Goal: Information Seeking & Learning: Learn about a topic

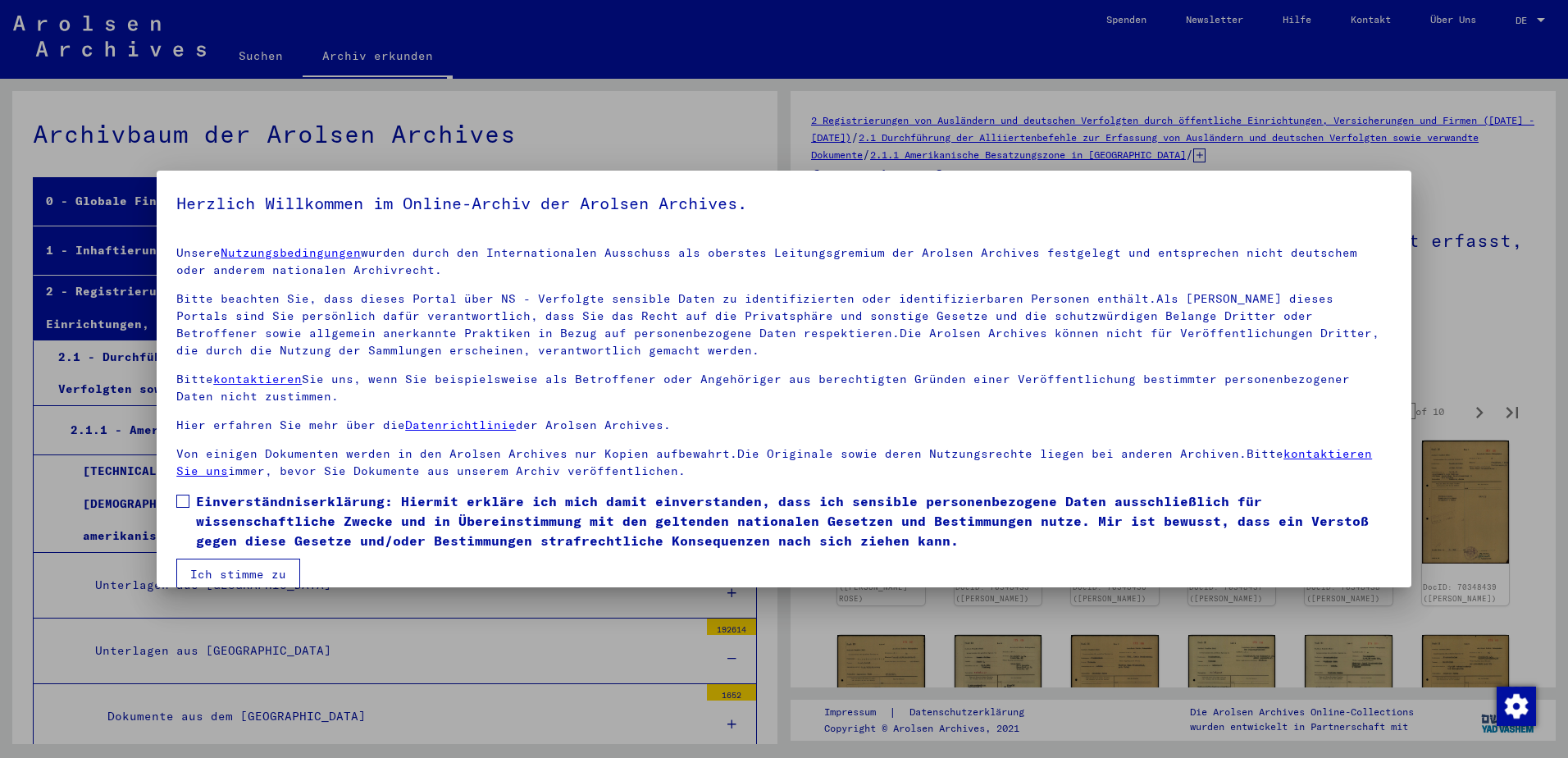
scroll to position [5160, 0]
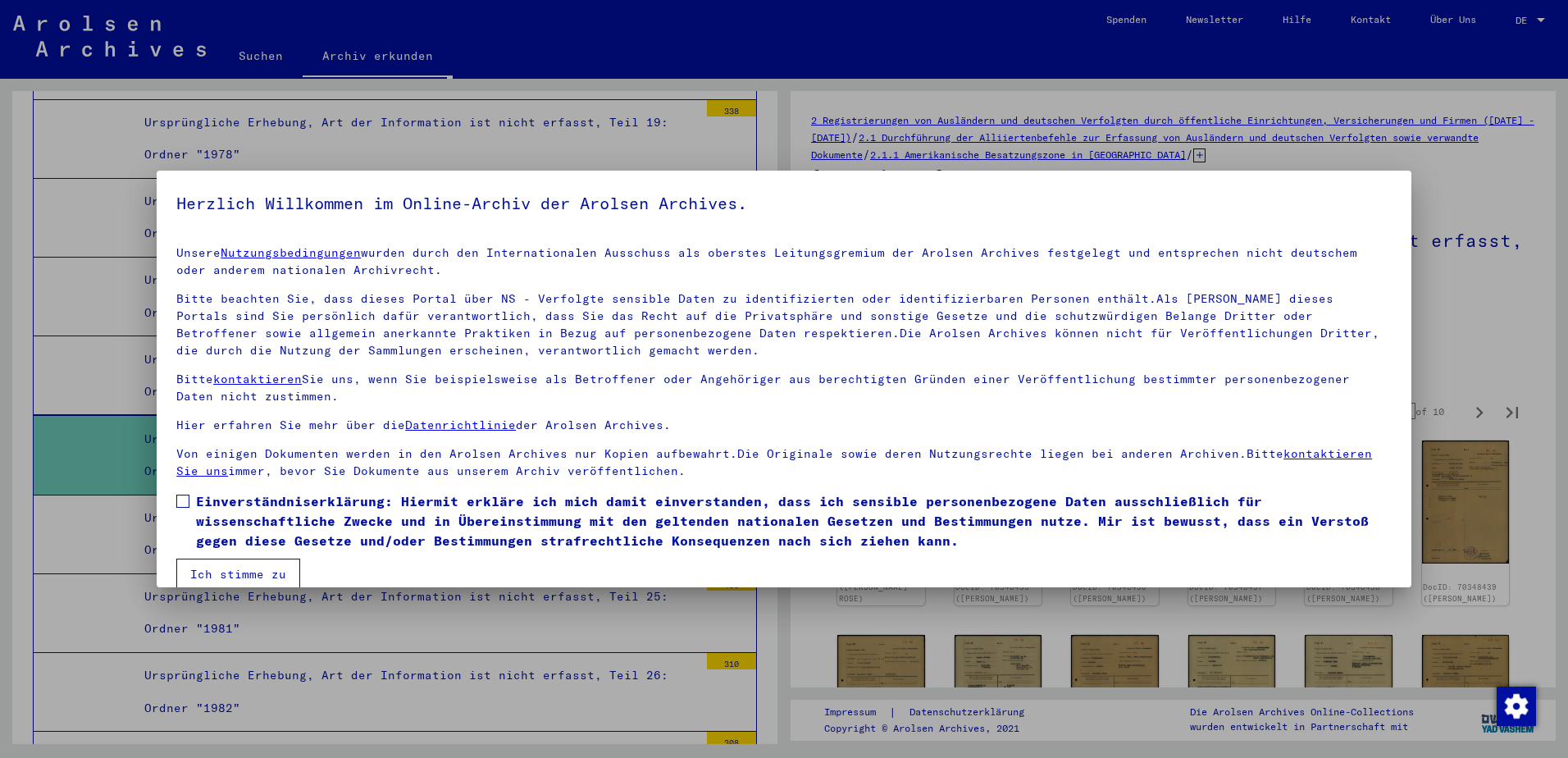
click at [233, 575] on button "Ich stimme zu" at bounding box center [238, 573] width 124 height 31
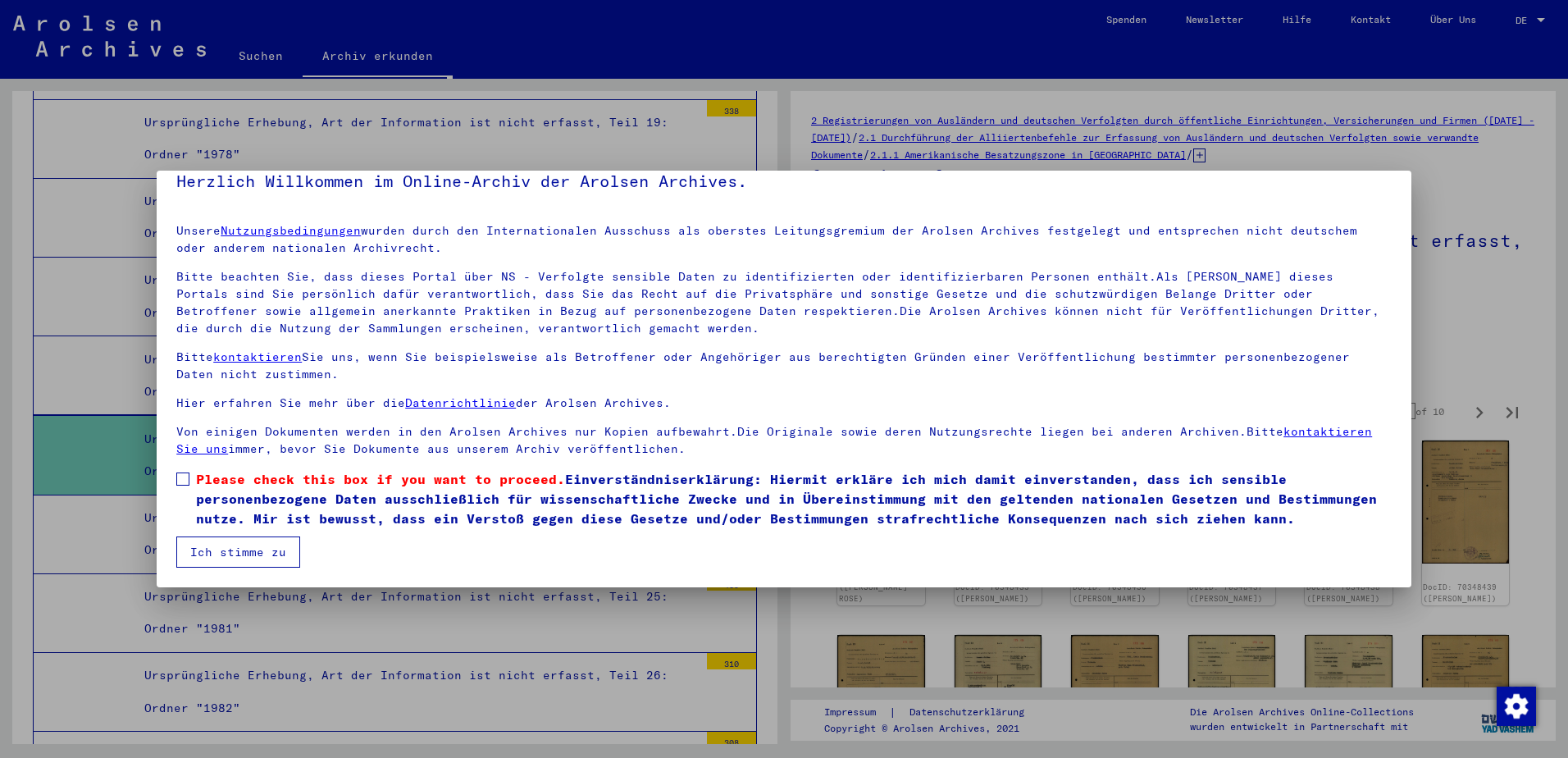
click at [176, 476] on mat-dialog-content "Unsere Nutzungsbedingungen wurden durch den Internationalen Ausschuss als obers…" at bounding box center [784, 389] width 1254 height 357
click at [182, 478] on span at bounding box center [183, 479] width 13 height 13
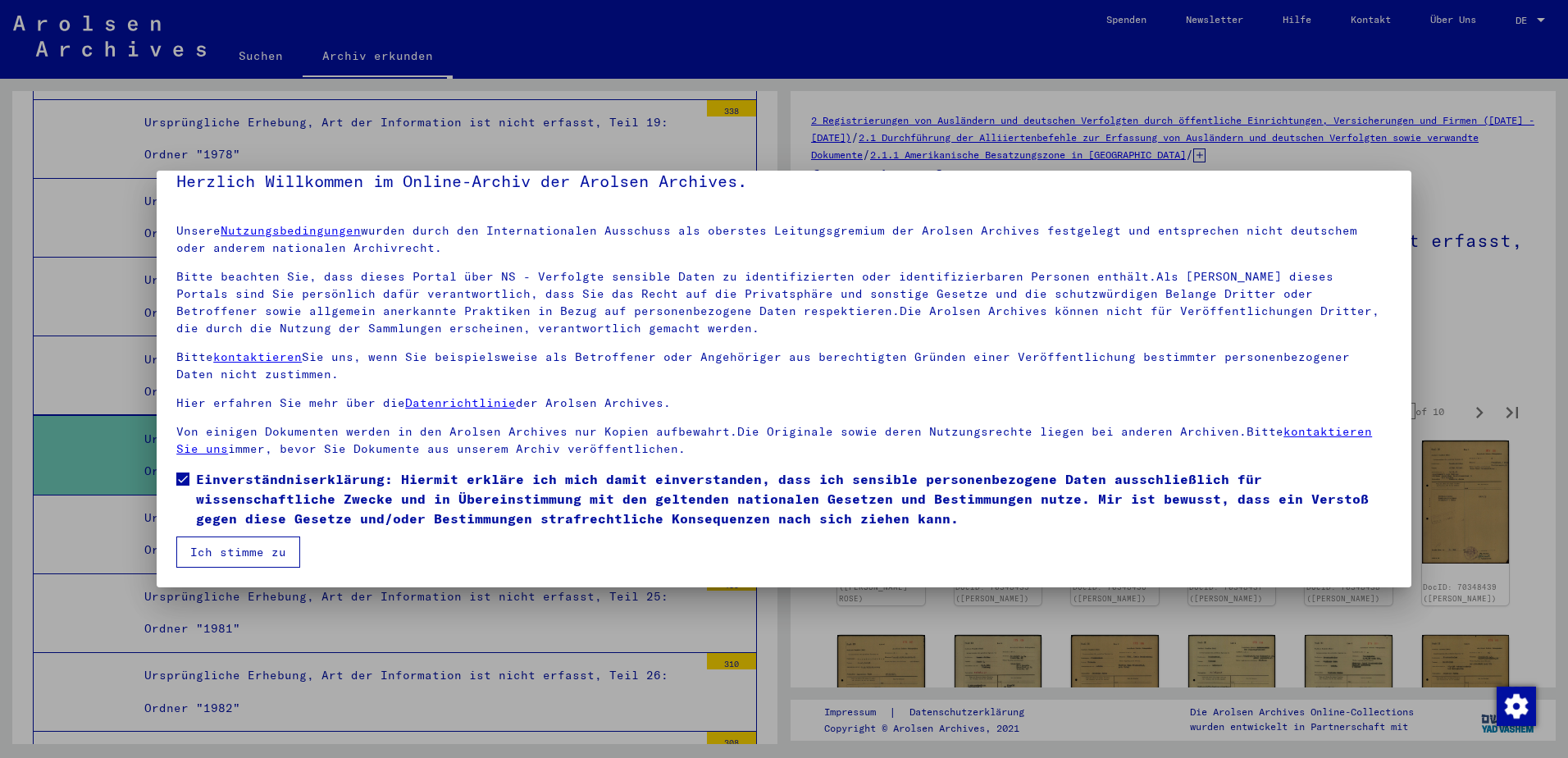
click at [226, 555] on button "Ich stimme zu" at bounding box center [238, 551] width 124 height 31
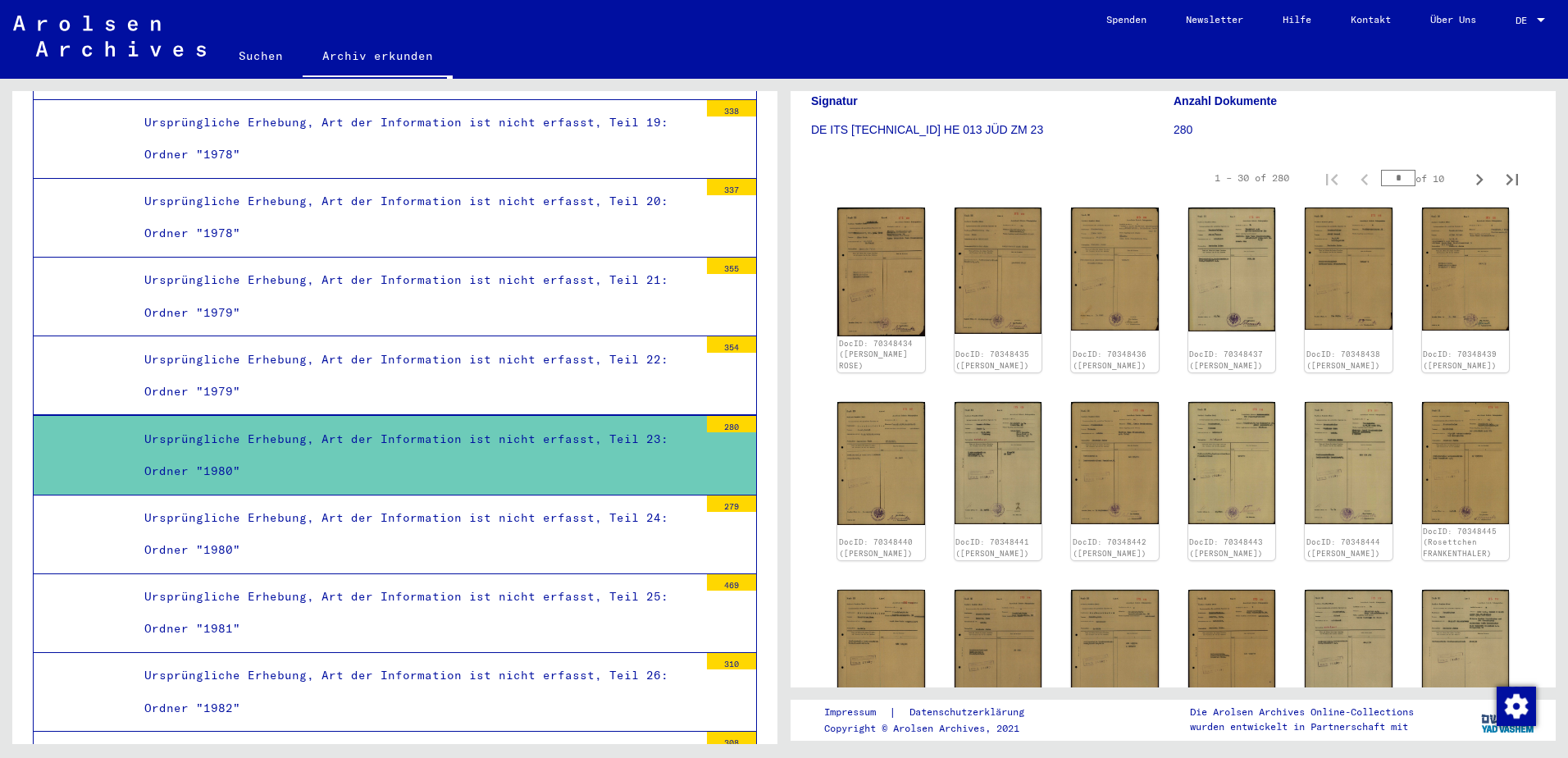
scroll to position [328, 0]
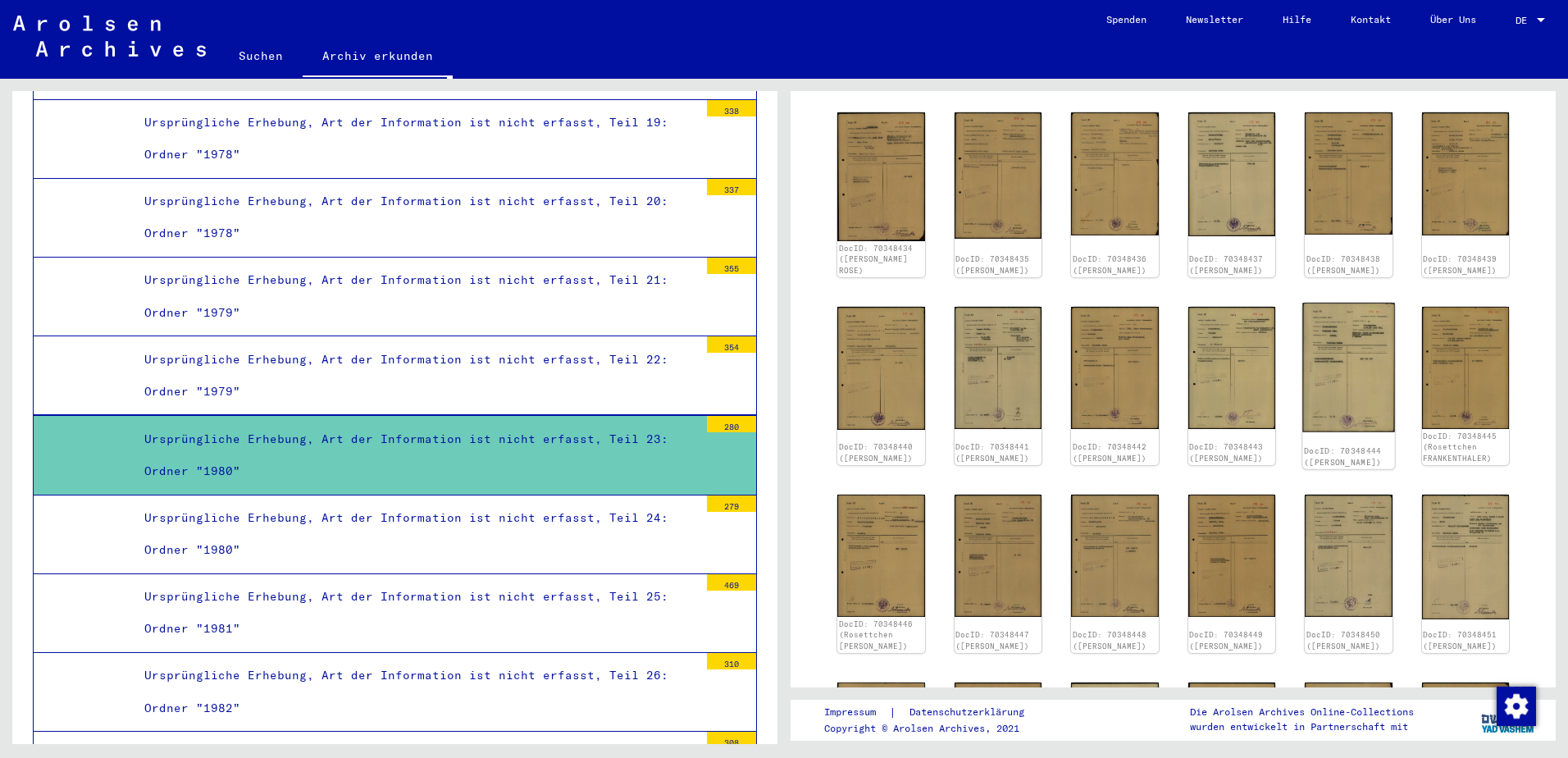
click at [1360, 337] on img at bounding box center [1348, 367] width 91 height 129
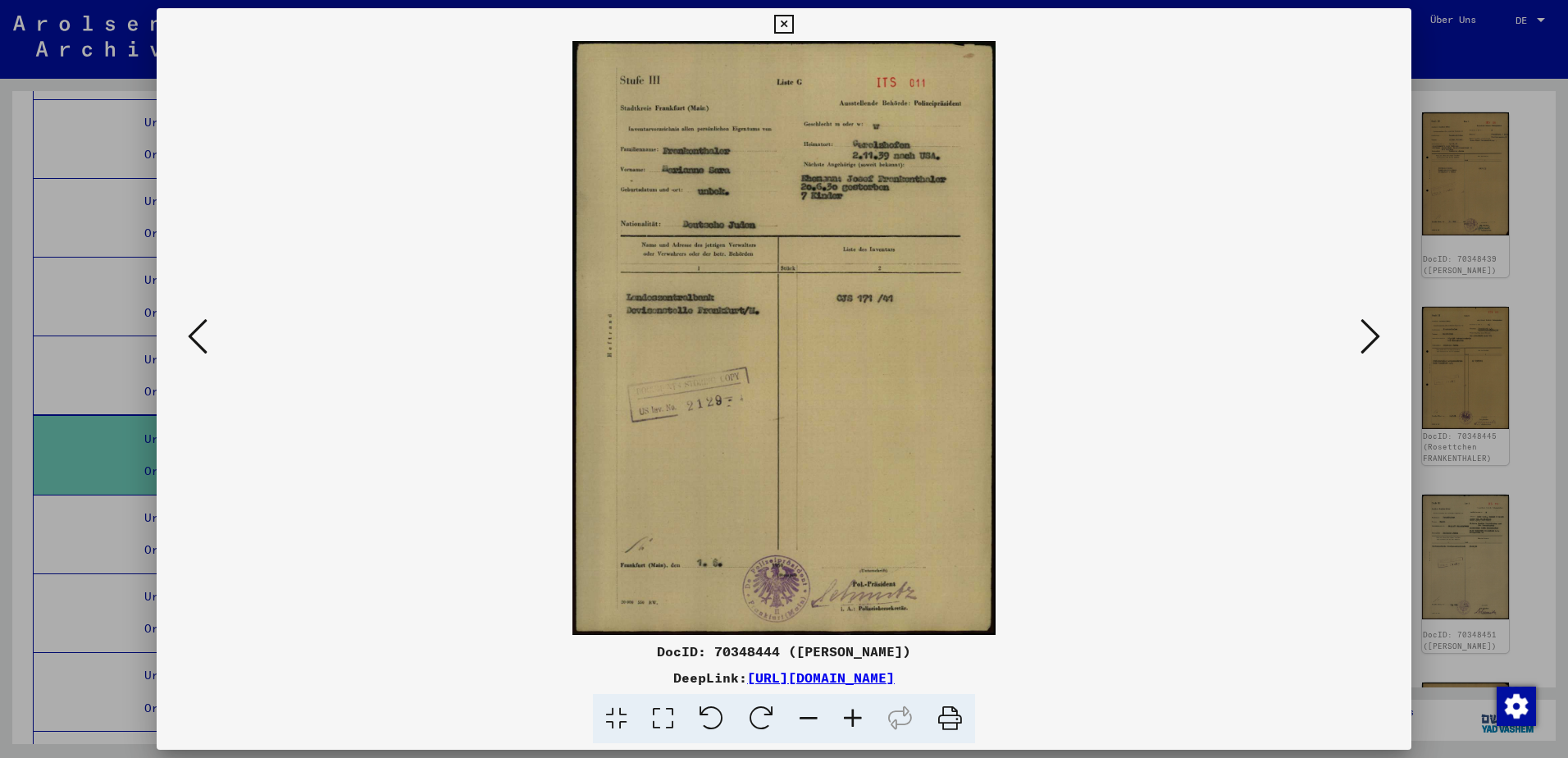
click at [1372, 339] on icon at bounding box center [1369, 336] width 20 height 39
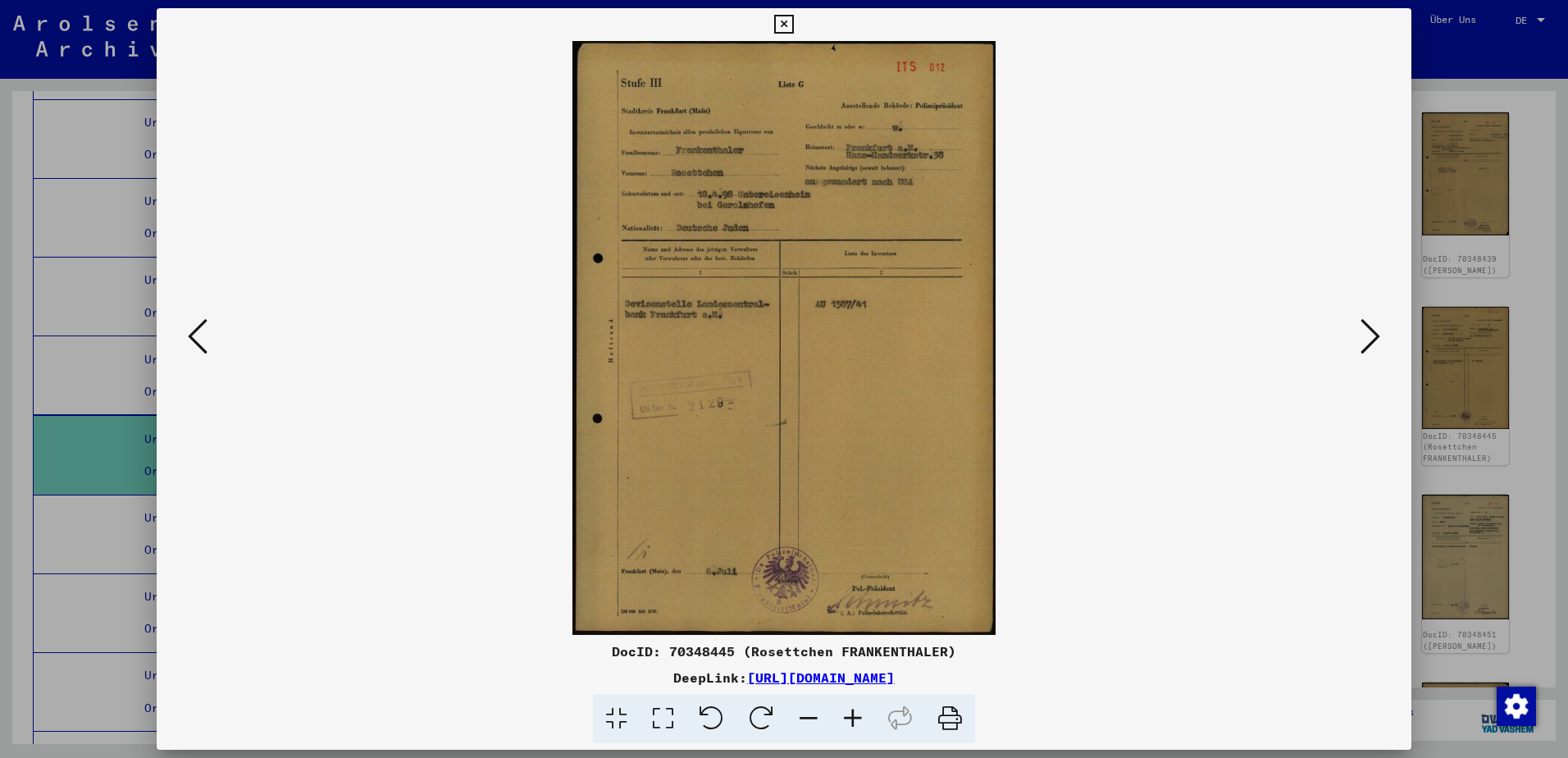
click at [1372, 339] on icon at bounding box center [1369, 336] width 20 height 39
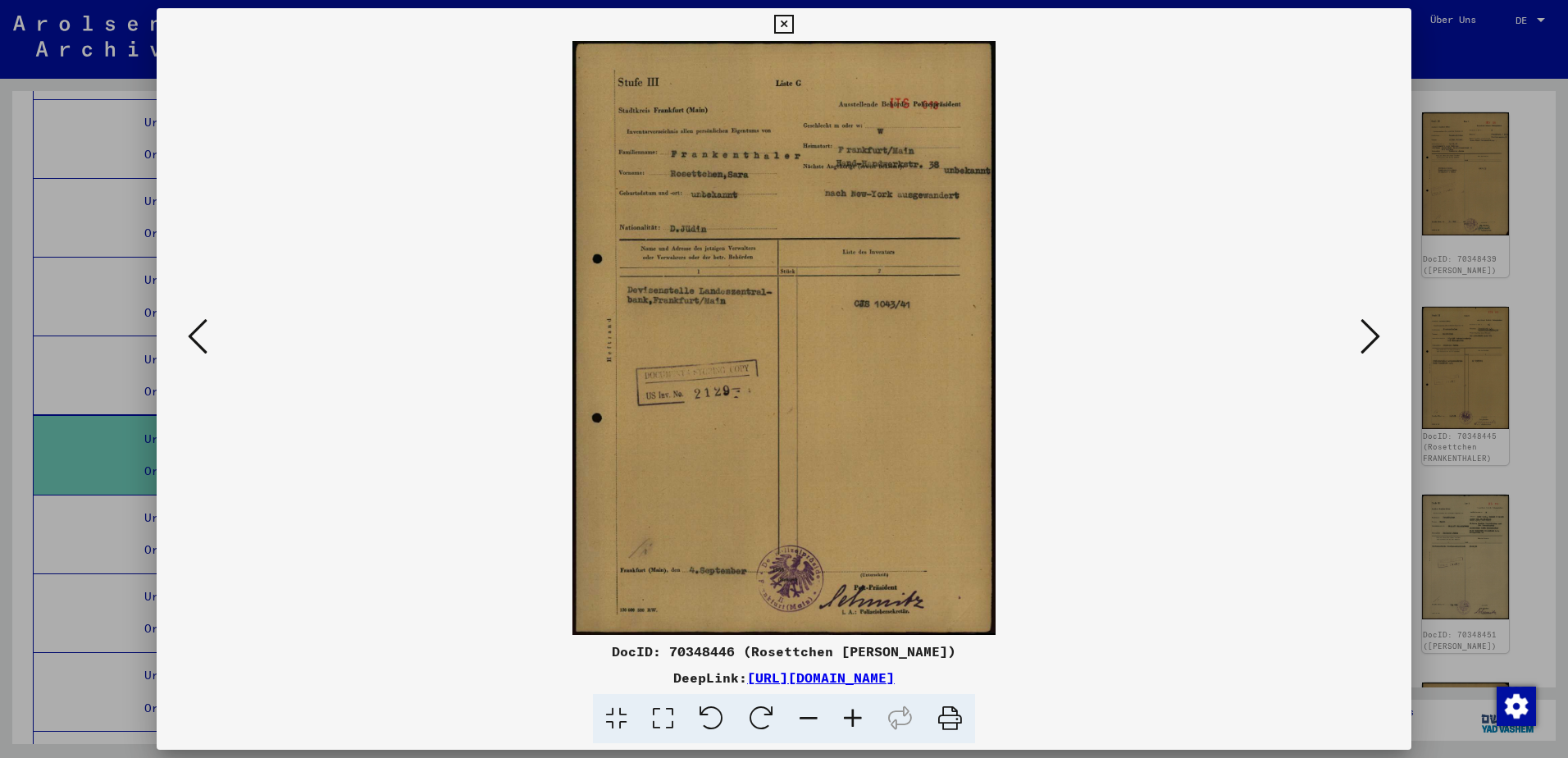
click at [1372, 339] on icon at bounding box center [1369, 336] width 20 height 39
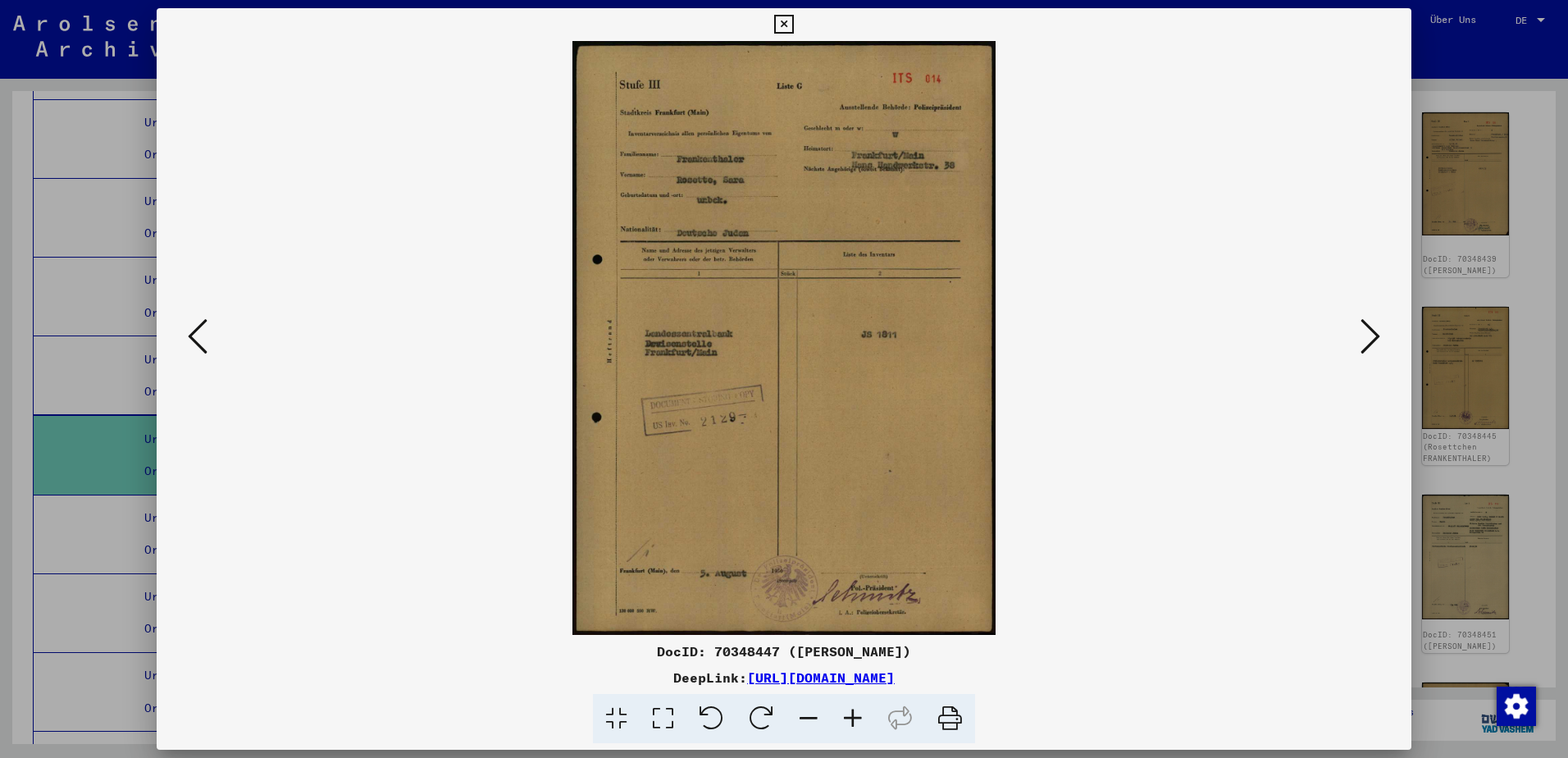
click at [1372, 339] on icon at bounding box center [1369, 336] width 20 height 39
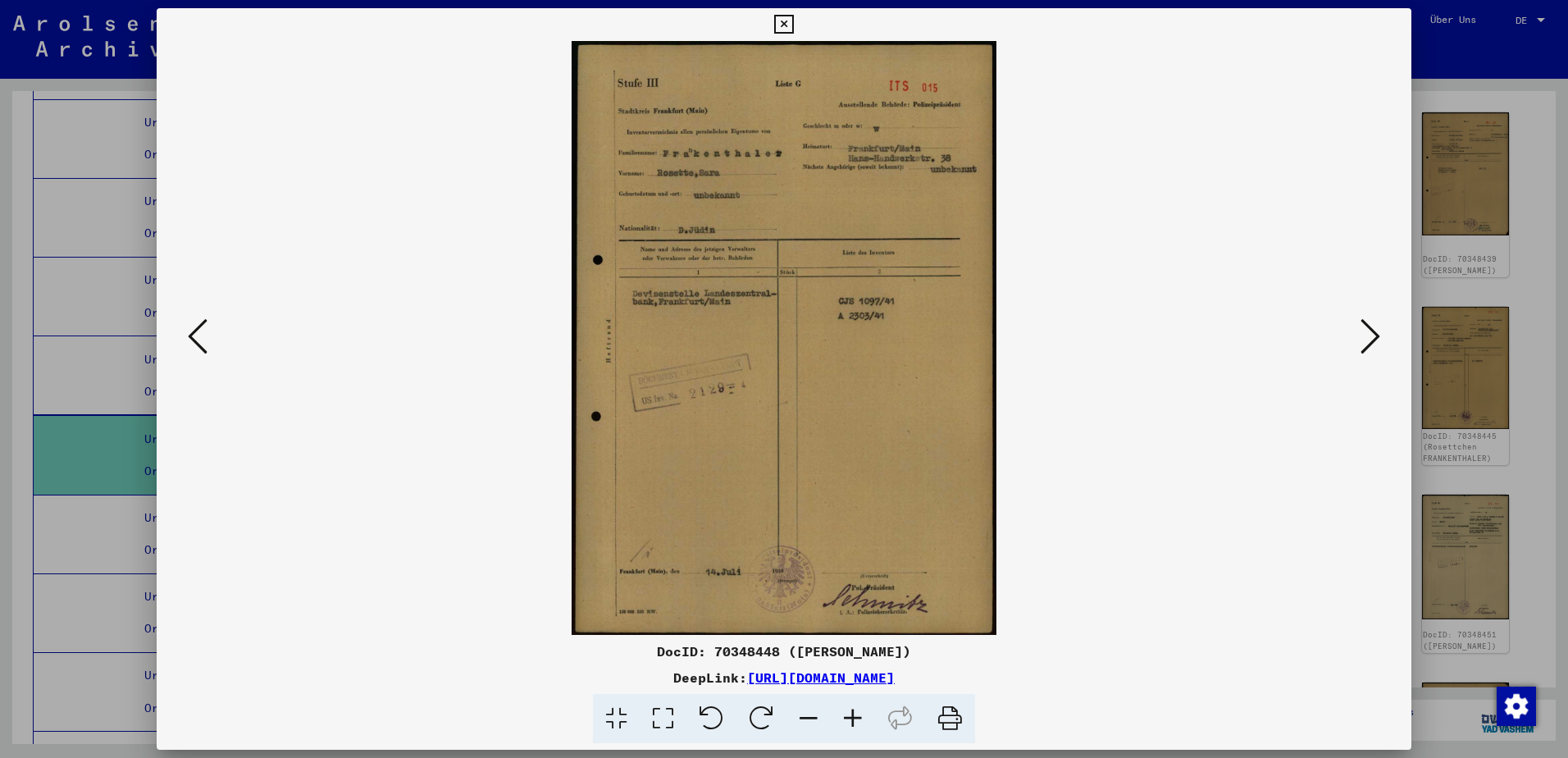
click at [1372, 339] on icon at bounding box center [1369, 336] width 20 height 39
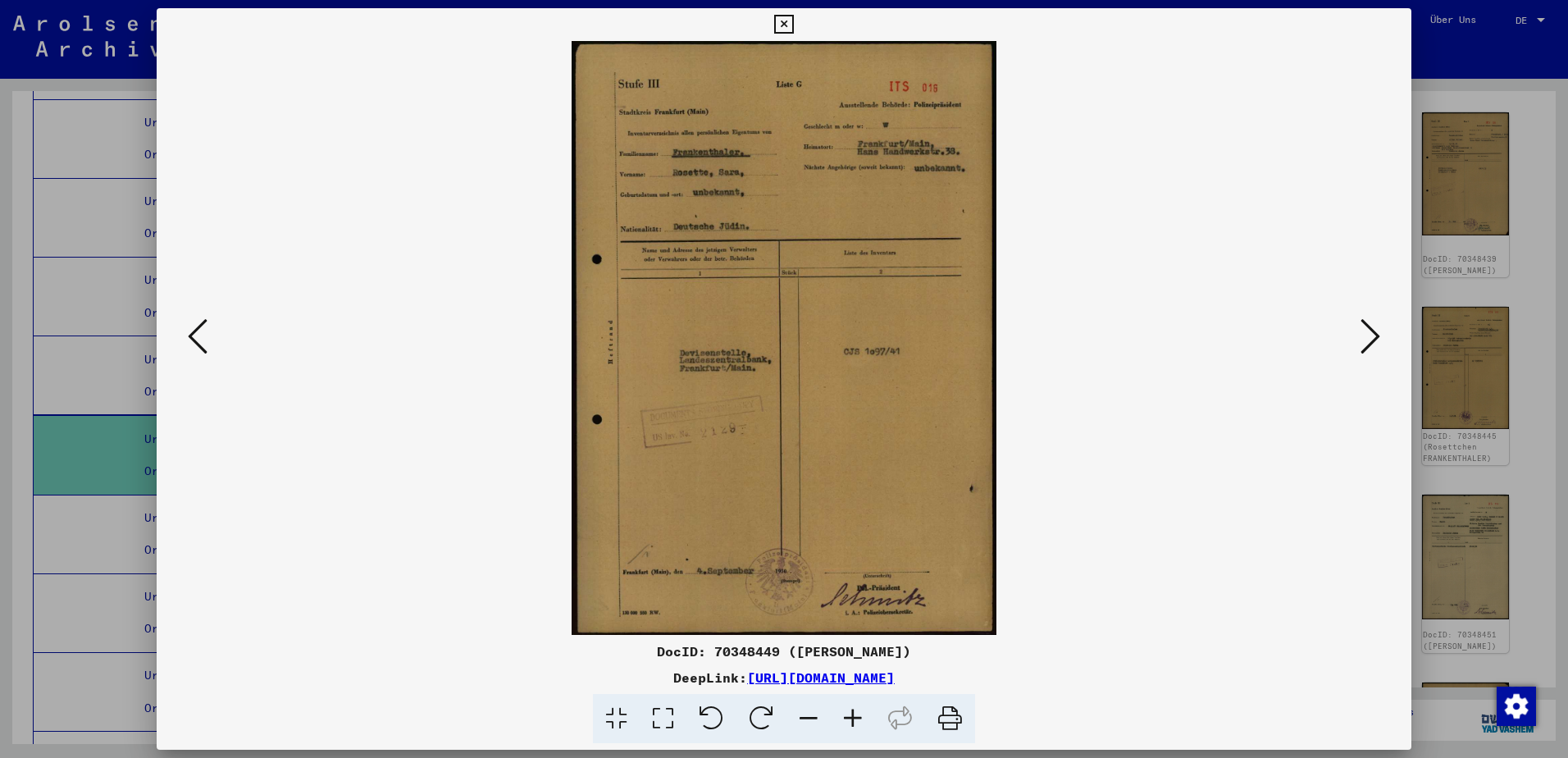
click at [1372, 339] on icon at bounding box center [1369, 336] width 20 height 39
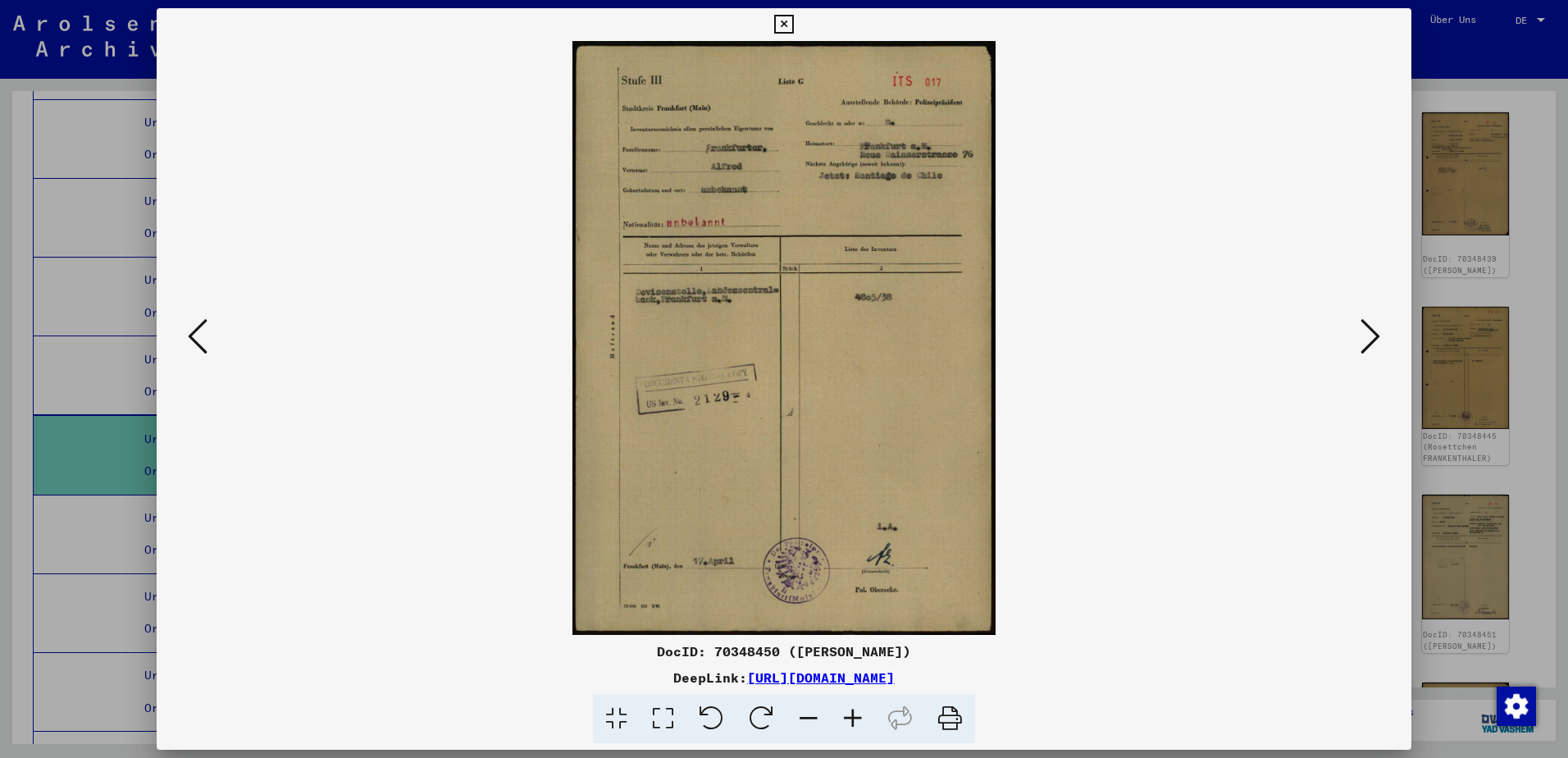
click at [1372, 339] on icon at bounding box center [1369, 336] width 20 height 39
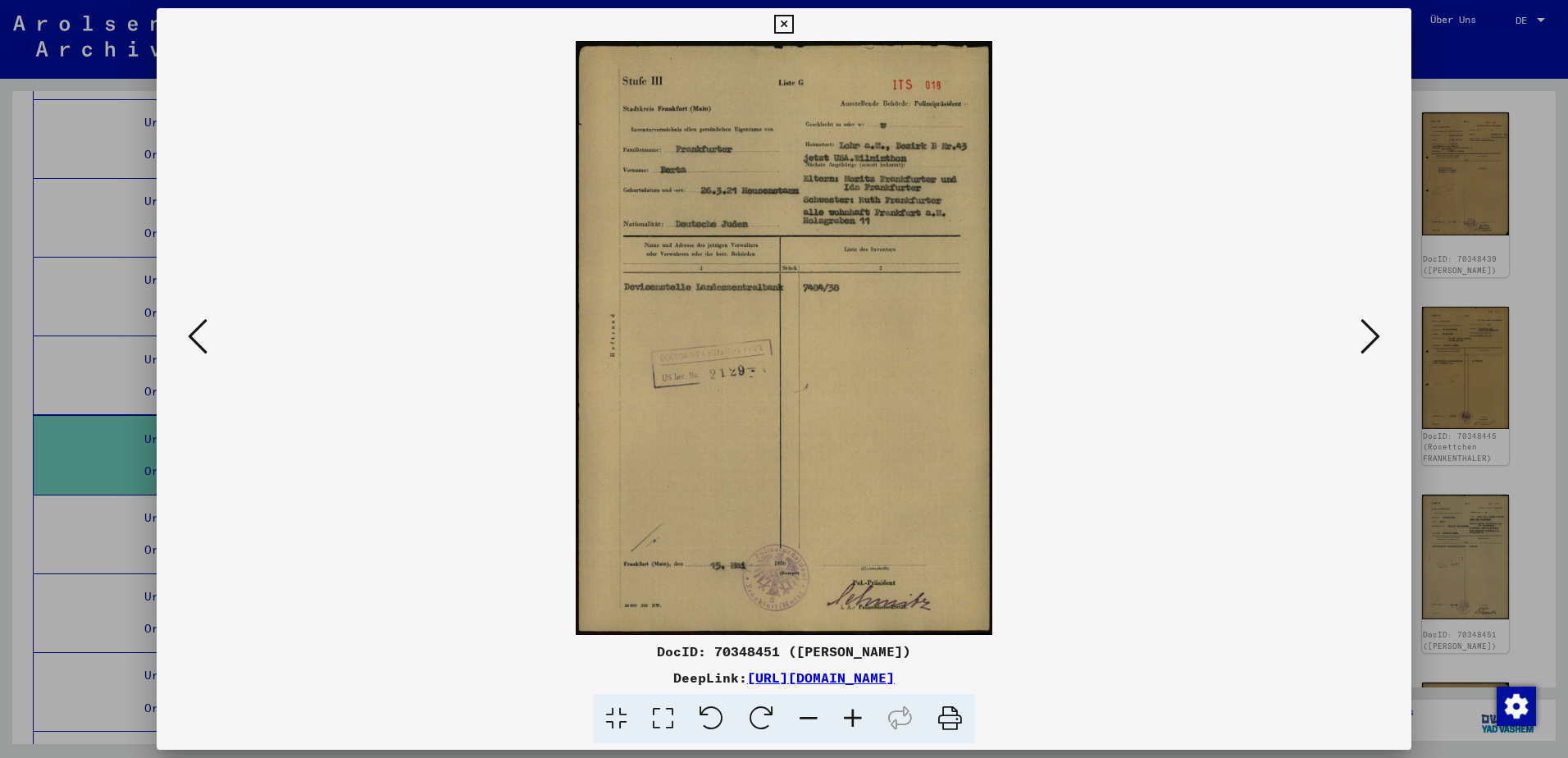
click at [1372, 339] on icon at bounding box center [1369, 336] width 20 height 39
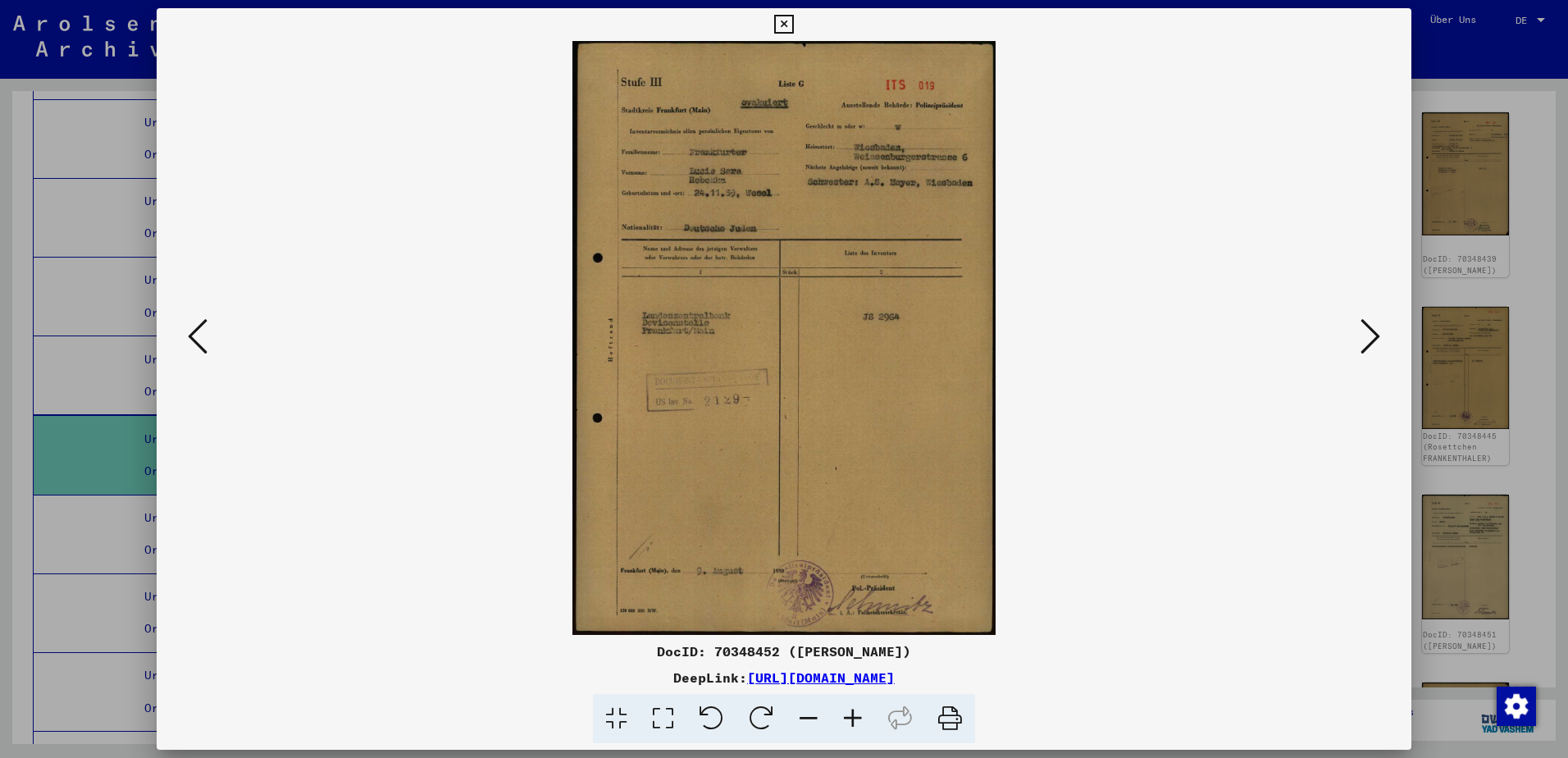
click at [1372, 339] on icon at bounding box center [1369, 336] width 20 height 39
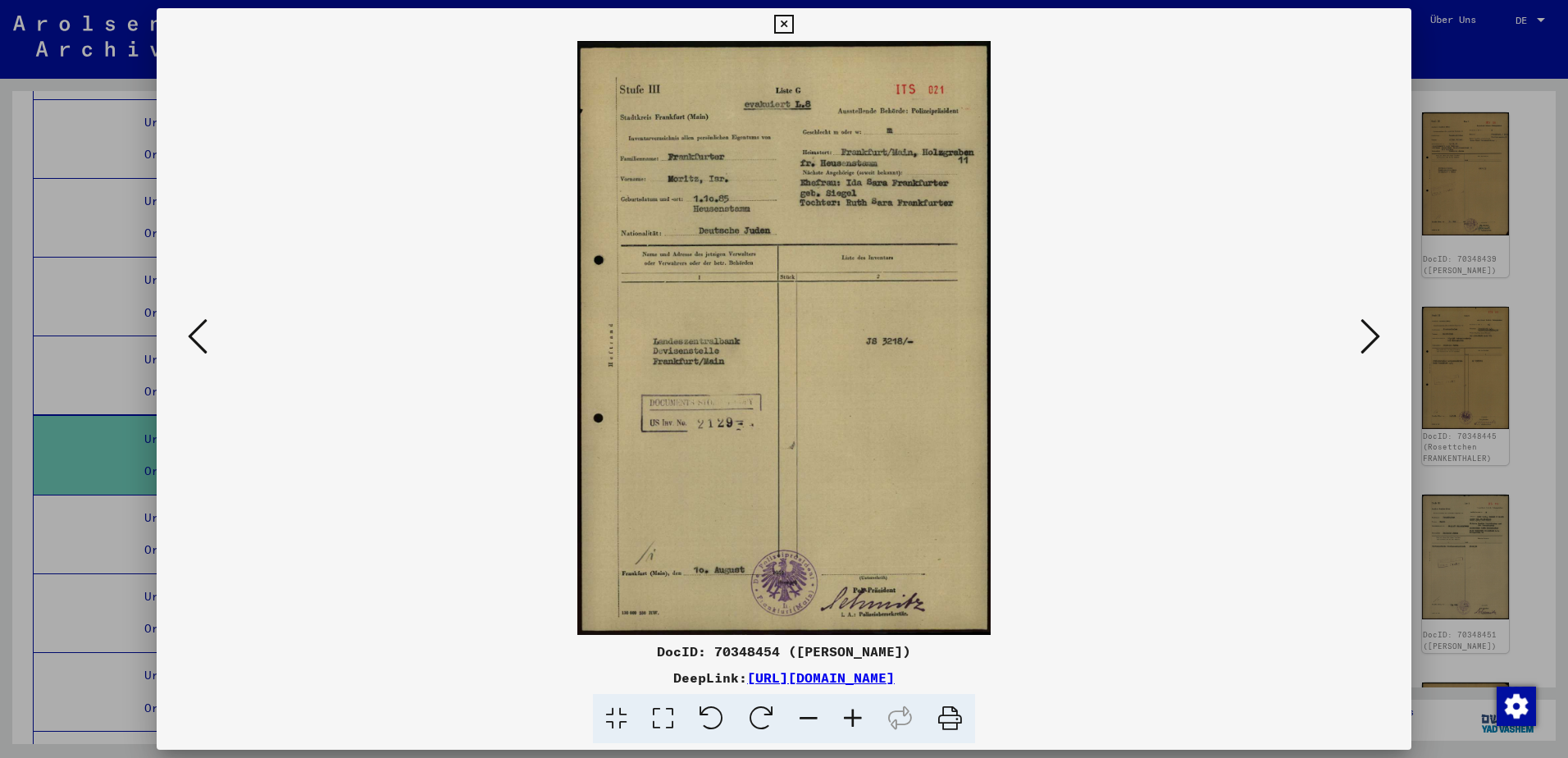
click at [1372, 339] on icon at bounding box center [1369, 336] width 20 height 39
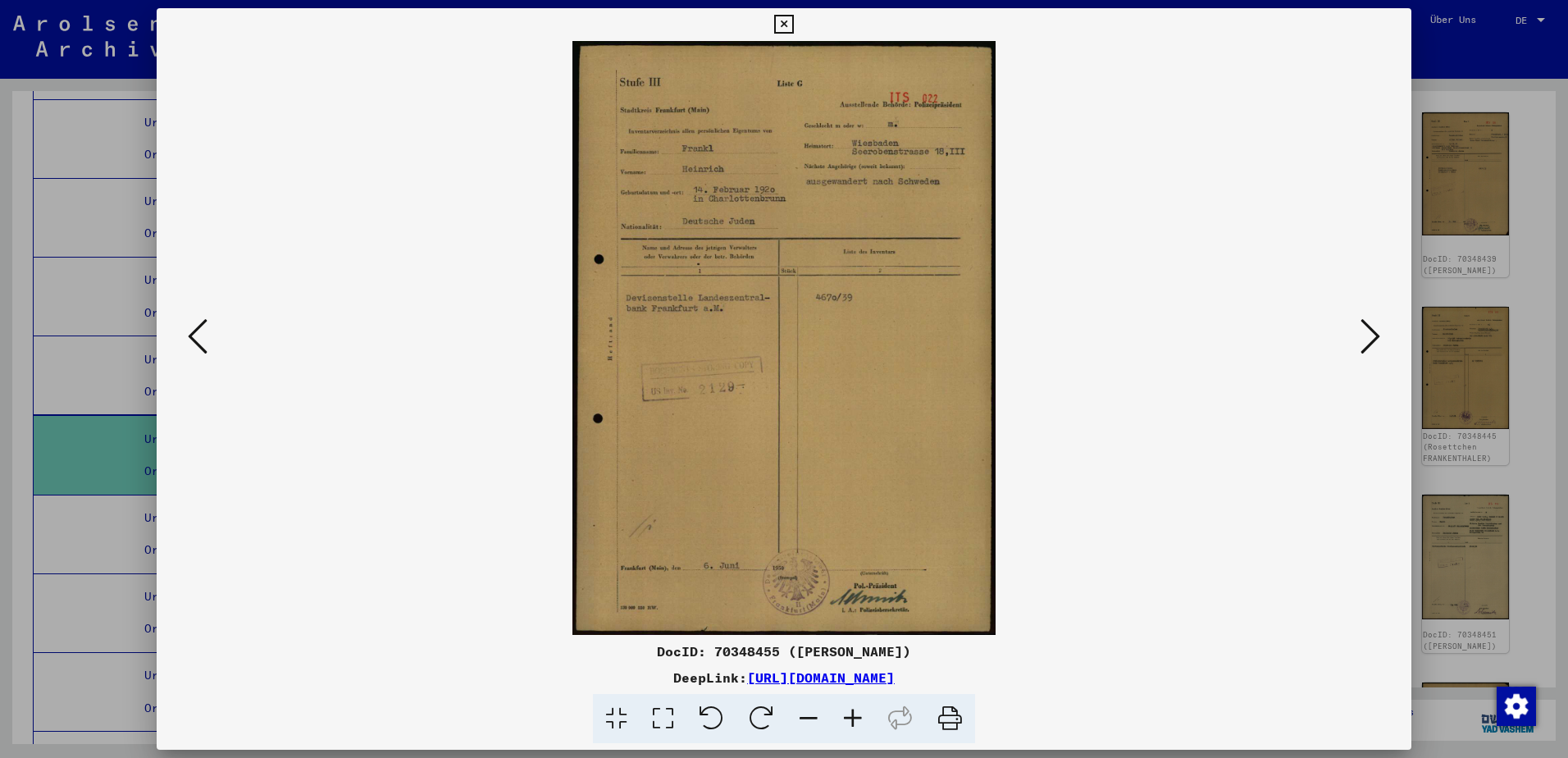
click at [1483, 69] on div at bounding box center [784, 379] width 1568 height 758
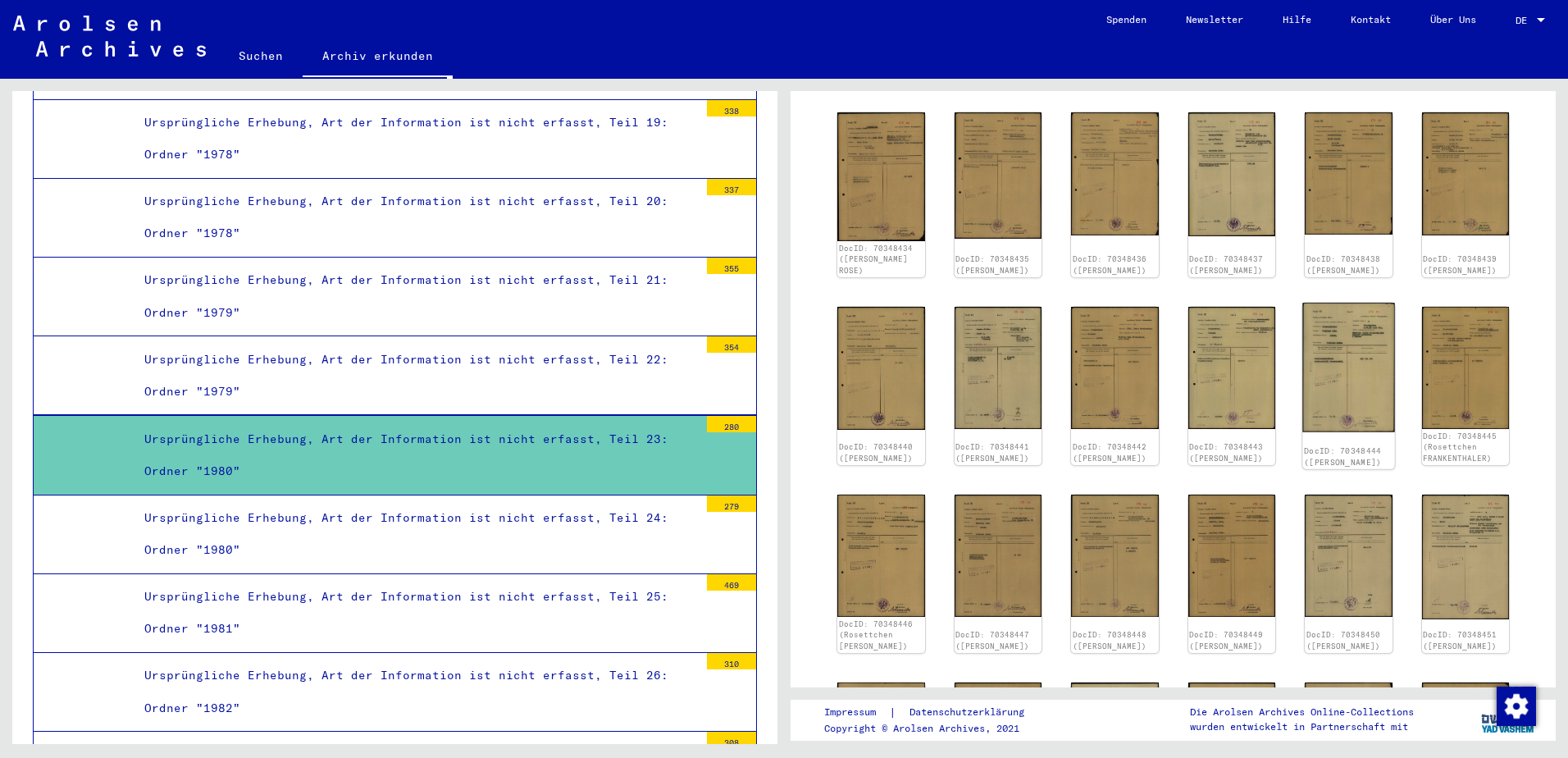
click at [1324, 363] on img at bounding box center [1348, 367] width 91 height 129
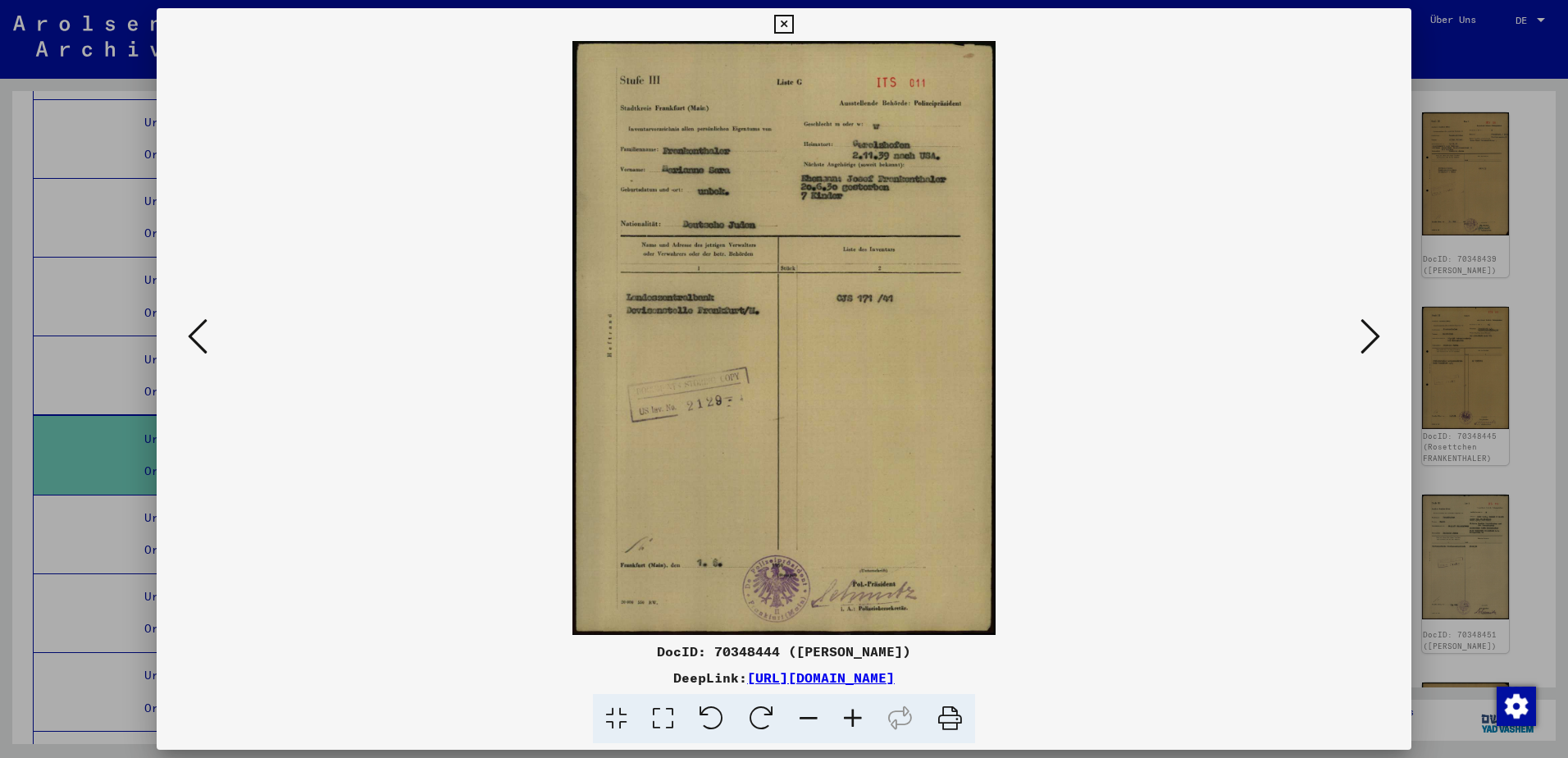
click at [1371, 336] on icon at bounding box center [1369, 336] width 20 height 39
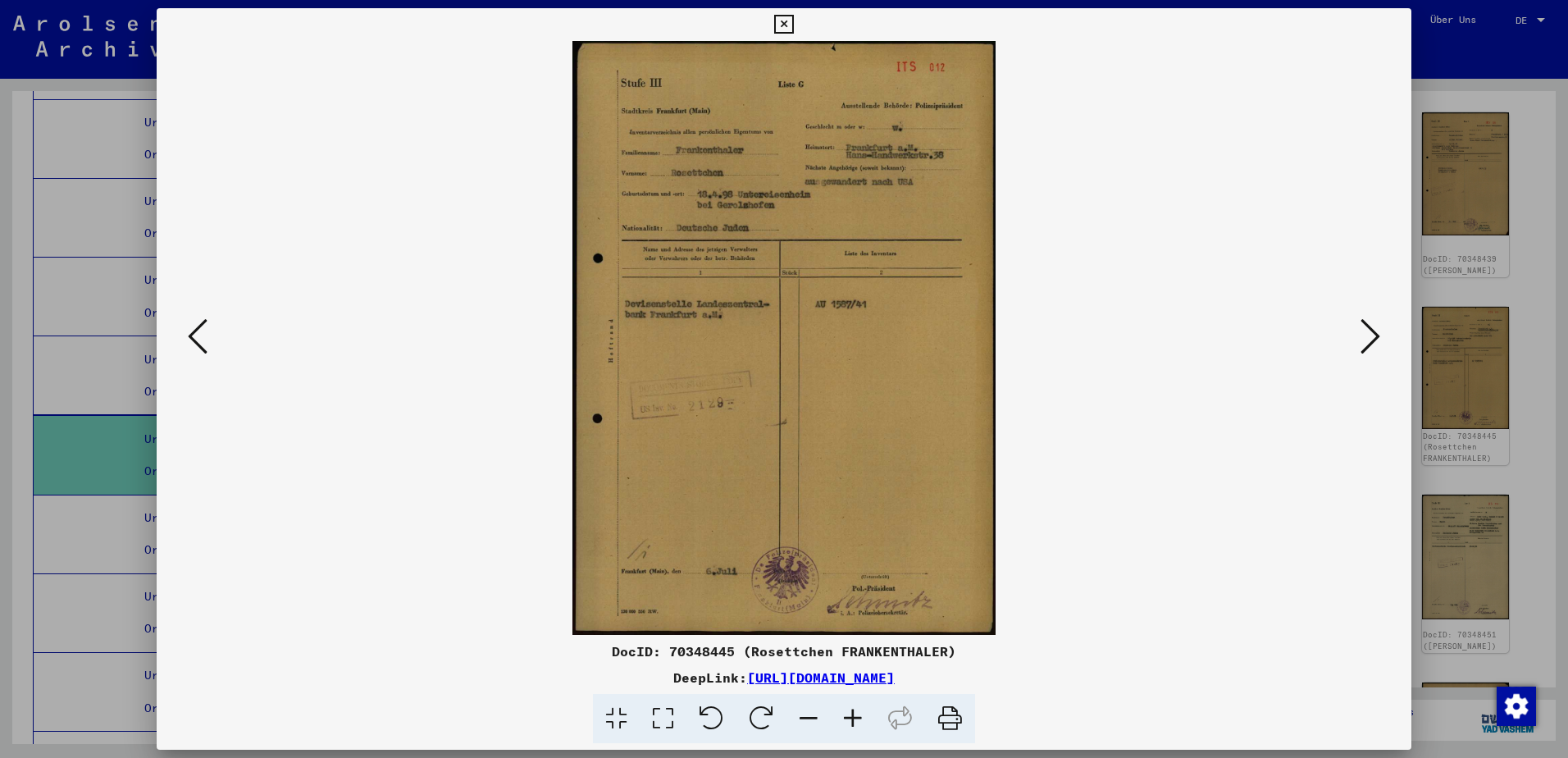
click at [1362, 340] on icon at bounding box center [1369, 336] width 20 height 39
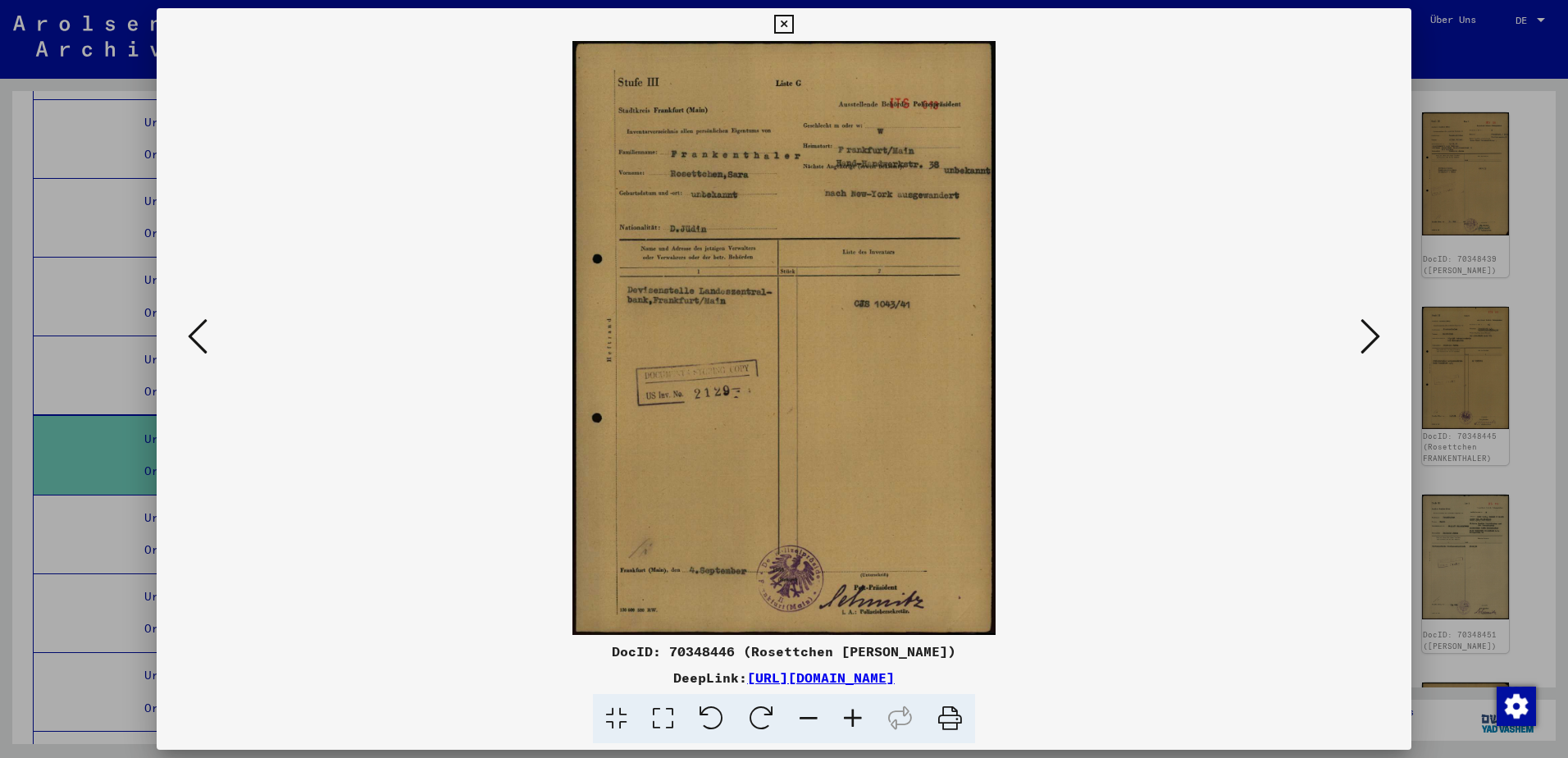
click at [1360, 347] on icon at bounding box center [1369, 336] width 20 height 39
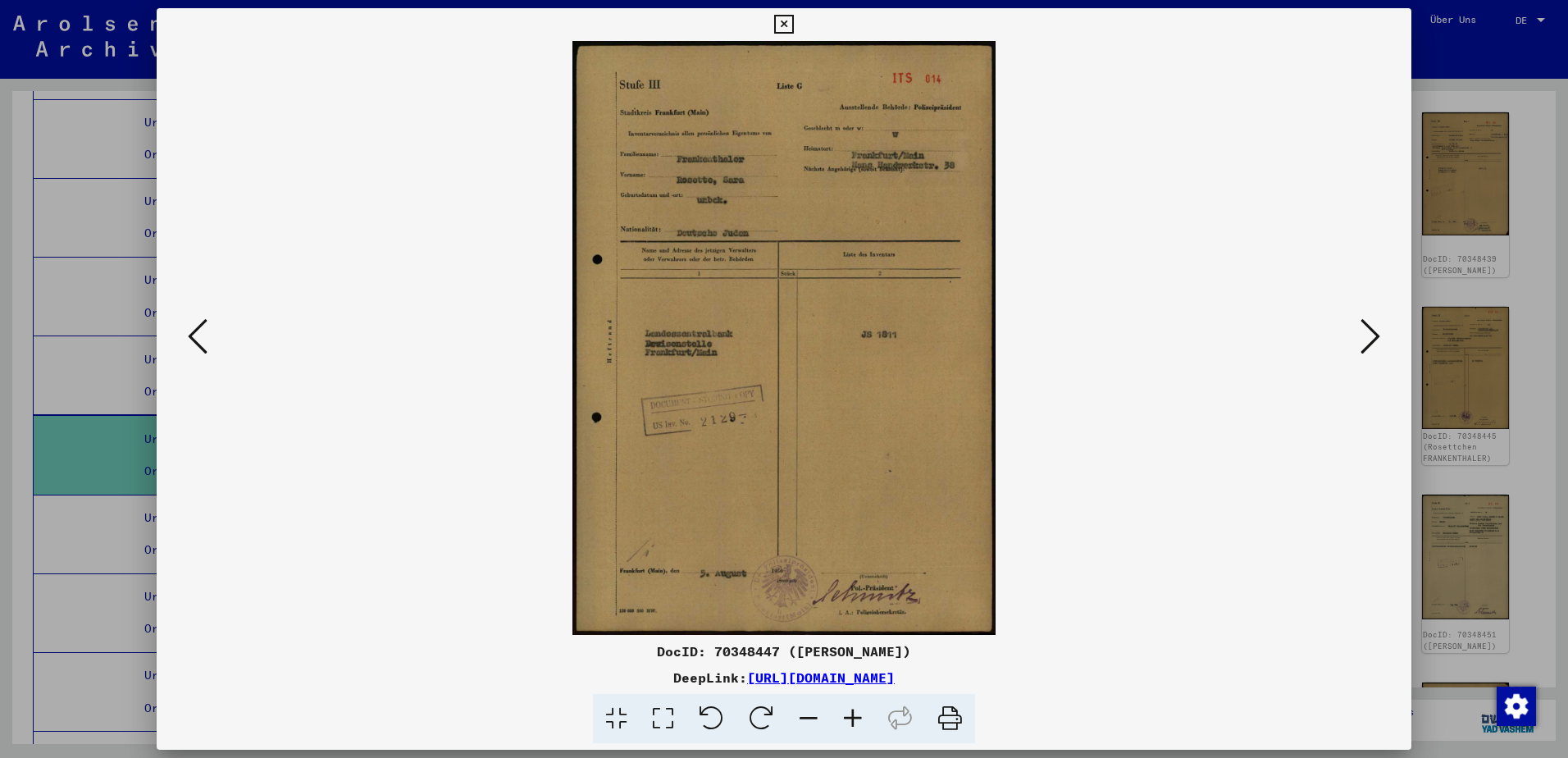
click at [1283, 453] on img at bounding box center [784, 338] width 1143 height 594
click at [1372, 335] on icon at bounding box center [1369, 336] width 20 height 39
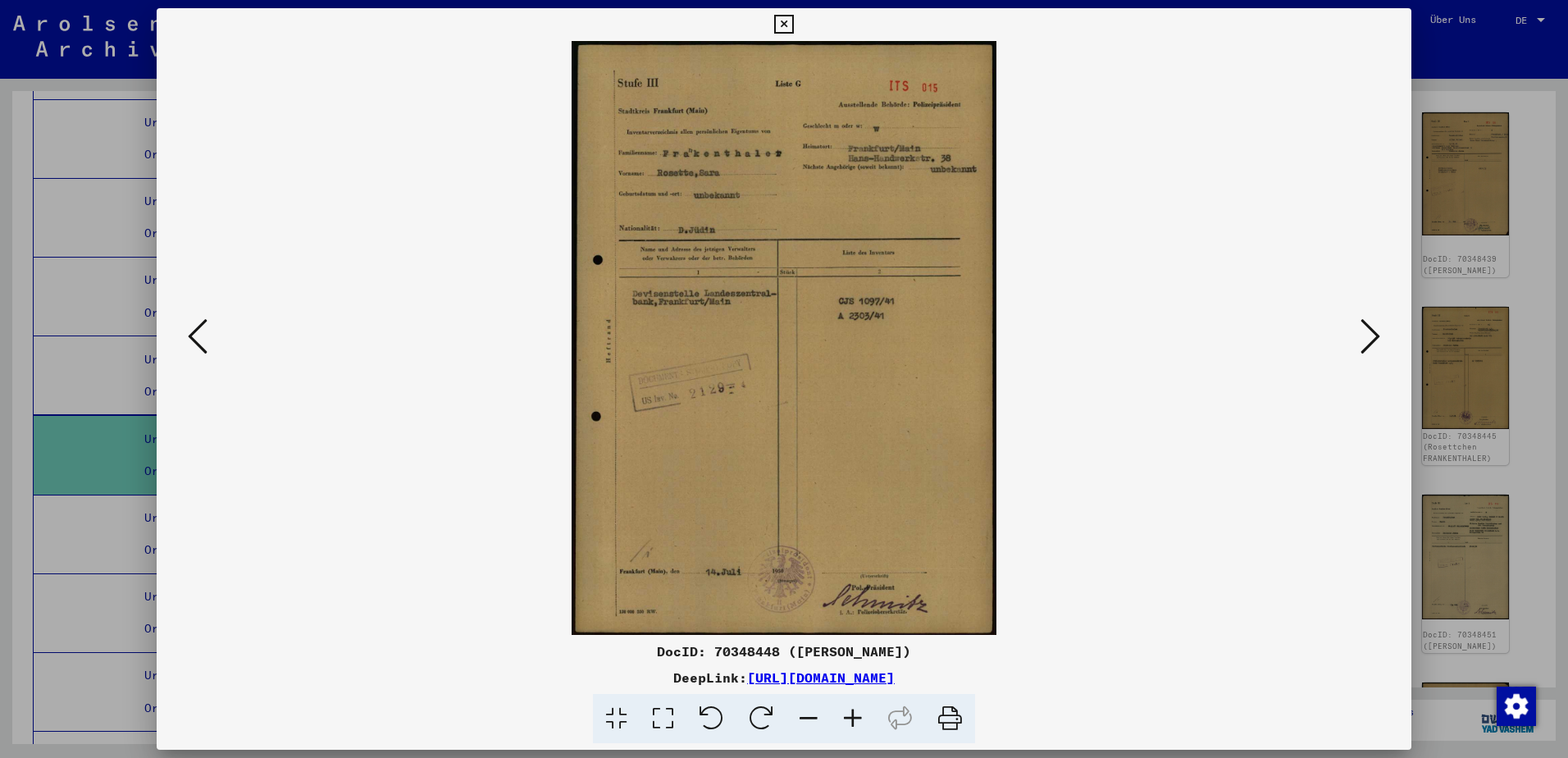
click at [1375, 344] on icon at bounding box center [1369, 336] width 20 height 39
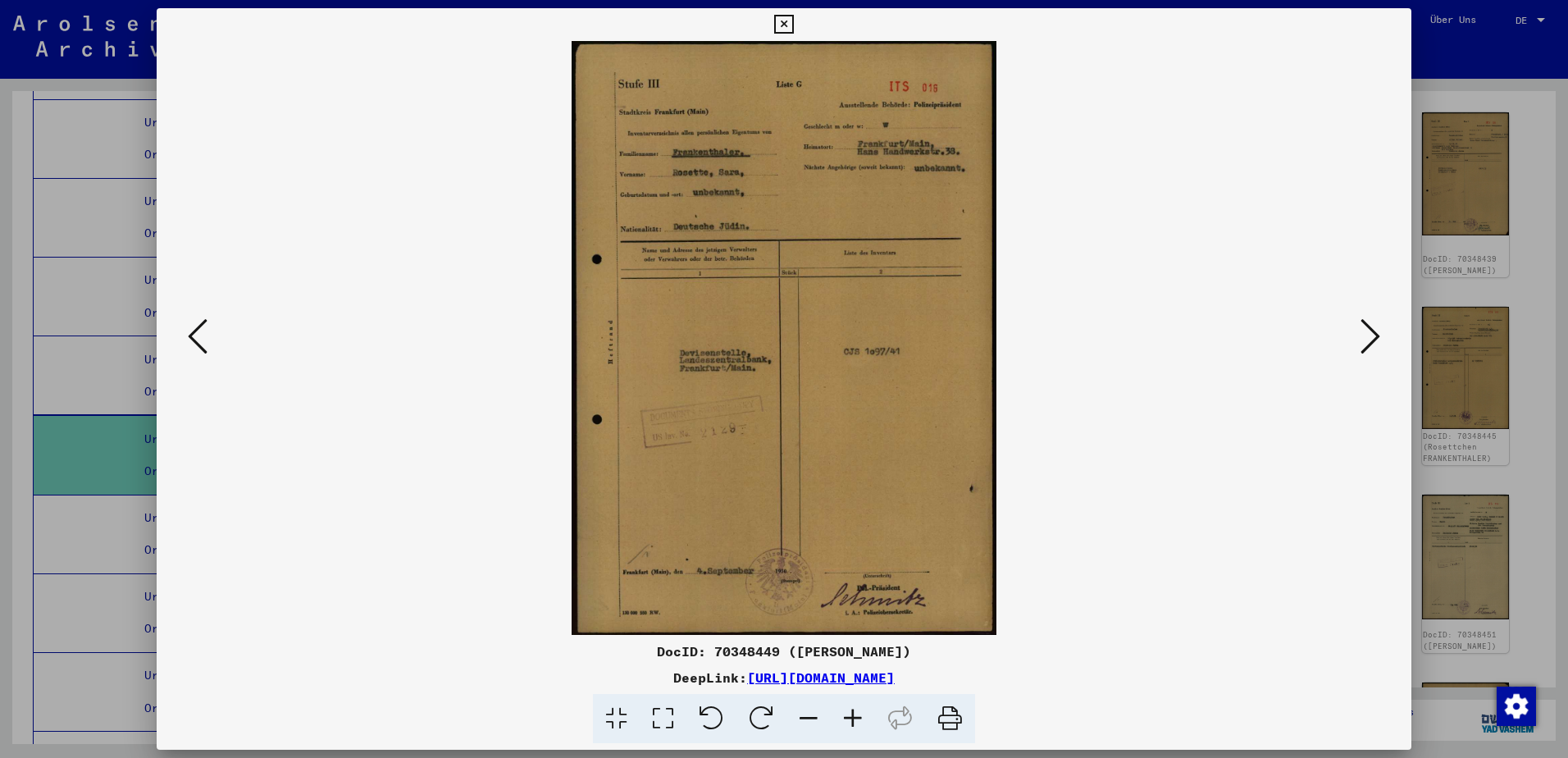
drag, startPoint x: 1039, startPoint y: 388, endPoint x: 1041, endPoint y: 381, distance: 7.3
click at [1039, 388] on img at bounding box center [784, 338] width 1143 height 594
click at [1365, 339] on icon at bounding box center [1369, 336] width 20 height 39
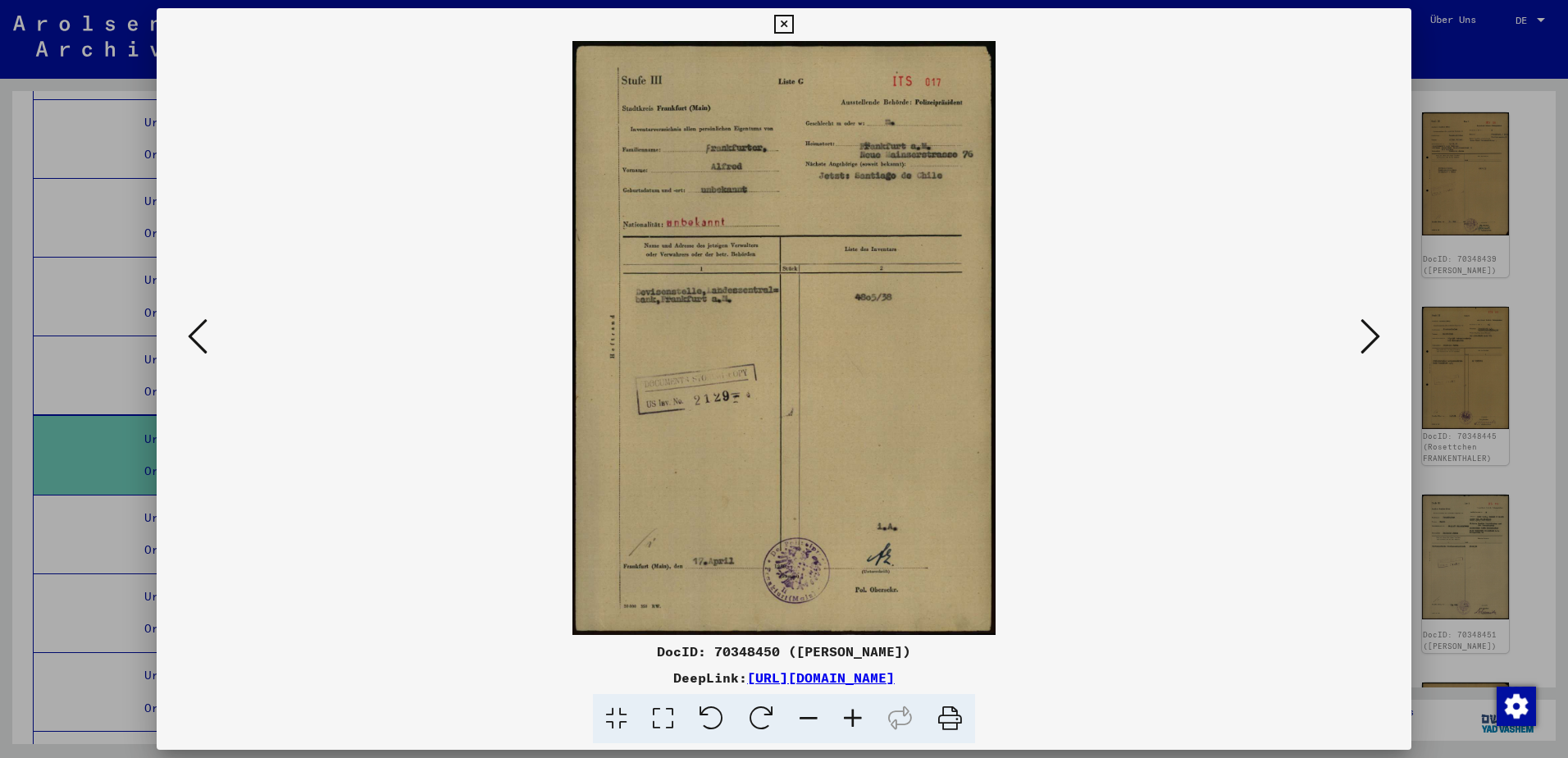
click at [790, 13] on button at bounding box center [783, 24] width 29 height 33
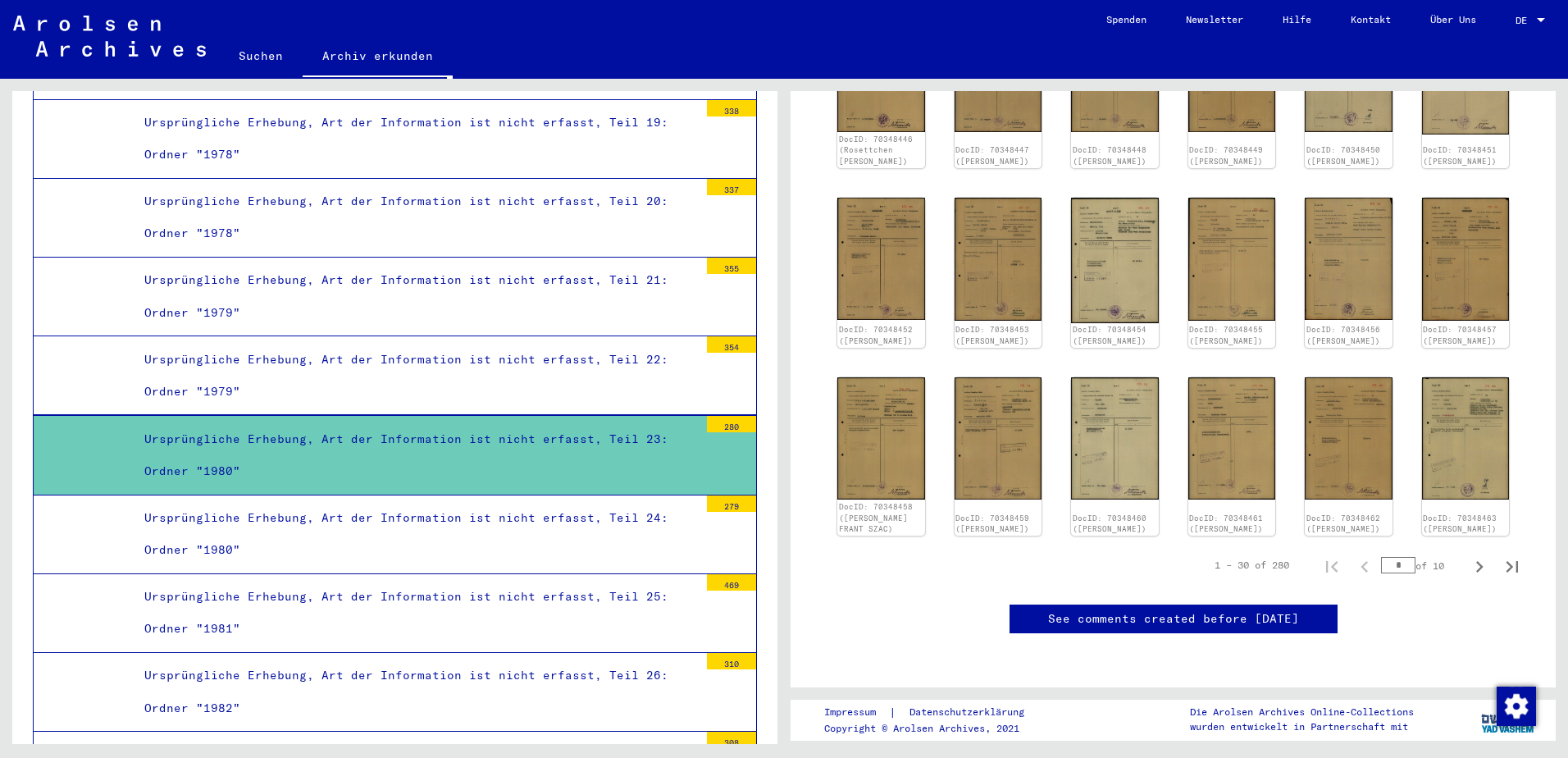
scroll to position [1341, 0]
